Goal: Task Accomplishment & Management: Manage account settings

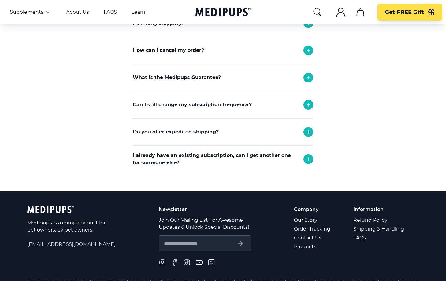
scroll to position [327, 0]
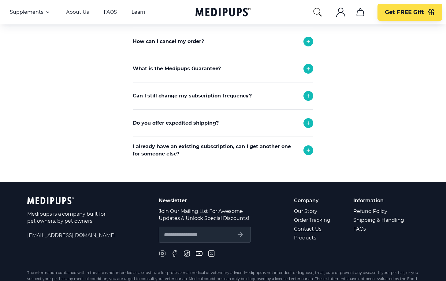
click at [313, 229] on link "Contact Us" at bounding box center [312, 229] width 37 height 9
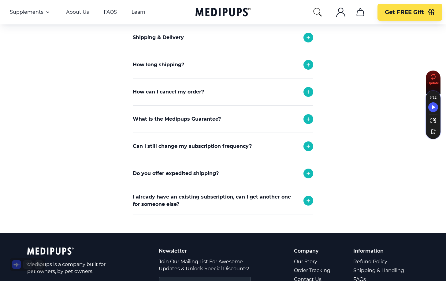
scroll to position [129, 0]
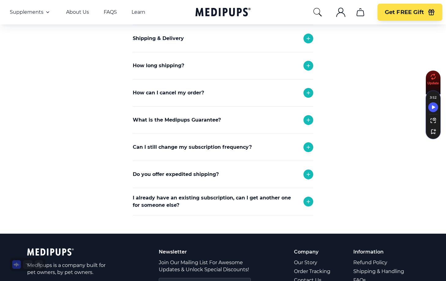
click at [306, 93] on icon at bounding box center [308, 92] width 7 height 7
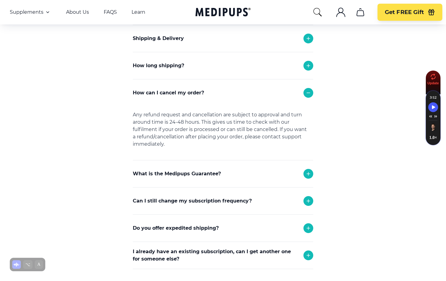
click at [342, 16] on icon ".cls-1{fill:none;stroke:currentColor;stroke-miterlimit:10;stroke-width:1.5px;}" at bounding box center [341, 12] width 10 height 10
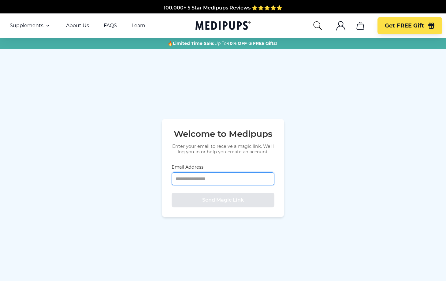
click at [211, 181] on input "Email Address" at bounding box center [223, 179] width 103 height 13
type input "**********"
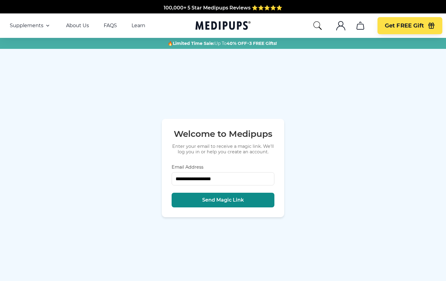
click at [217, 200] on span "Send Magic Link" at bounding box center [223, 200] width 42 height 6
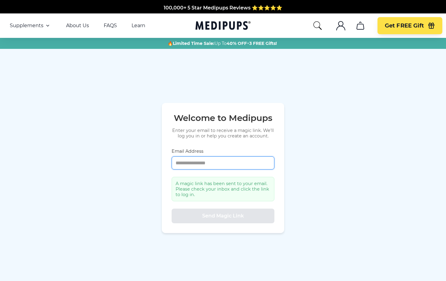
click at [217, 163] on input "Email Address" at bounding box center [223, 163] width 103 height 13
type input "**********"
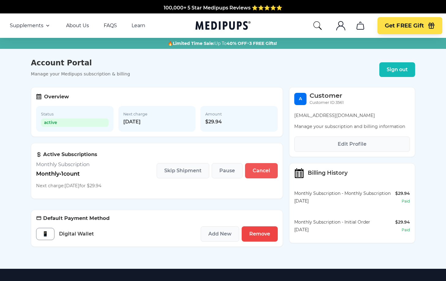
click at [260, 173] on span "Cancel" at bounding box center [261, 171] width 17 height 6
click at [260, 168] on button "Cancel" at bounding box center [261, 170] width 33 height 15
click at [258, 236] on span "Remove" at bounding box center [259, 234] width 21 height 6
click at [261, 176] on button "Cancel" at bounding box center [261, 170] width 33 height 15
click at [260, 173] on span "Cancel" at bounding box center [261, 171] width 17 height 6
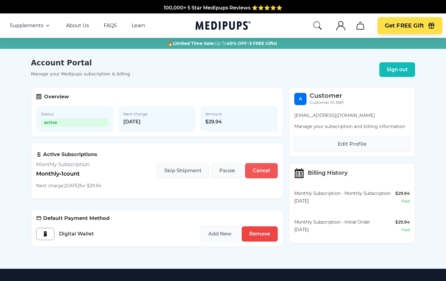
click at [259, 173] on span "Cancel" at bounding box center [261, 171] width 17 height 6
click at [245, 163] on button "Cancel" at bounding box center [261, 170] width 33 height 15
click at [77, 117] on div "Status active" at bounding box center [74, 119] width 77 height 26
click at [88, 76] on p "Manage your Medipups subscription & billing" at bounding box center [80, 74] width 99 height 5
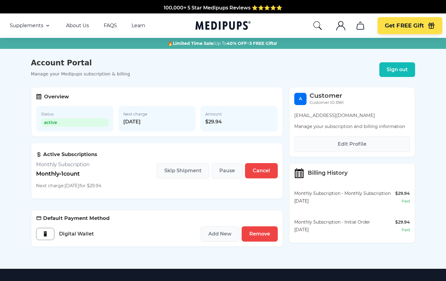
click at [299, 174] on icon at bounding box center [299, 173] width 10 height 245
click at [259, 169] on span "Cancel" at bounding box center [261, 171] width 17 height 6
click at [223, 174] on span "Pause" at bounding box center [227, 171] width 16 height 6
click at [265, 170] on span "Cancel" at bounding box center [261, 171] width 17 height 6
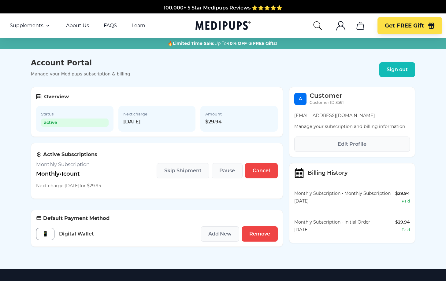
click at [76, 127] on div "Status active" at bounding box center [74, 119] width 77 height 26
click at [38, 96] on icon at bounding box center [38, 96] width 2 height 0
click at [154, 121] on span "[DATE]" at bounding box center [157, 122] width 68 height 6
click at [247, 122] on span "$29.94" at bounding box center [239, 122] width 68 height 6
click at [262, 176] on button "Cancel" at bounding box center [261, 170] width 33 height 15
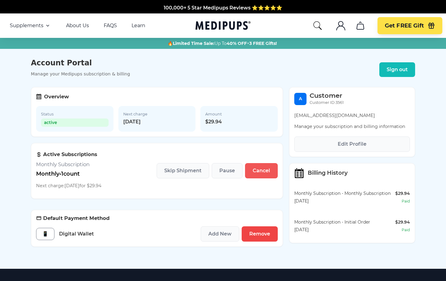
click at [262, 176] on button "Cancel" at bounding box center [261, 170] width 33 height 15
click at [262, 173] on span "Cancel" at bounding box center [261, 171] width 17 height 6
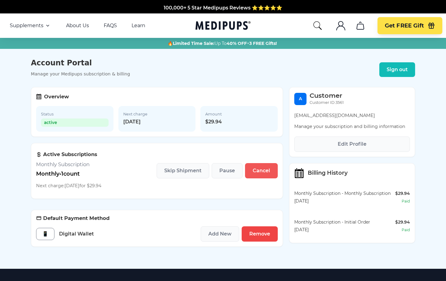
click at [262, 173] on span "Cancel" at bounding box center [261, 171] width 17 height 6
click at [254, 170] on span "Cancel" at bounding box center [261, 171] width 17 height 6
click at [224, 170] on span "Pause" at bounding box center [227, 171] width 16 height 6
click at [110, 27] on link "FAQS" at bounding box center [110, 26] width 13 height 6
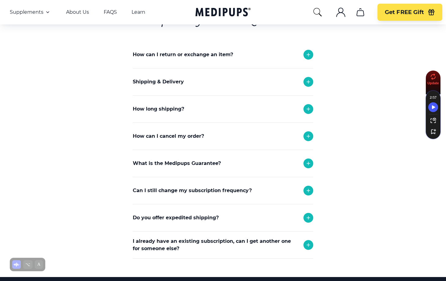
scroll to position [60, 0]
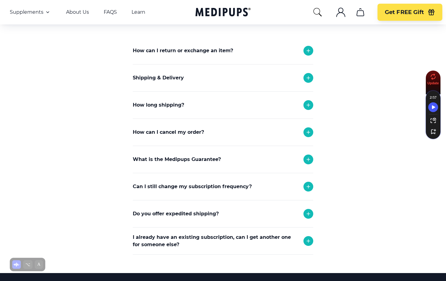
click at [308, 187] on icon at bounding box center [308, 186] width 7 height 7
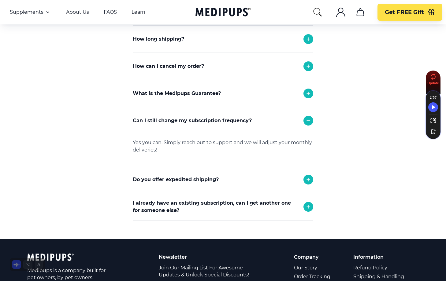
scroll to position [140, 0]
